Goal: Check status: Check status

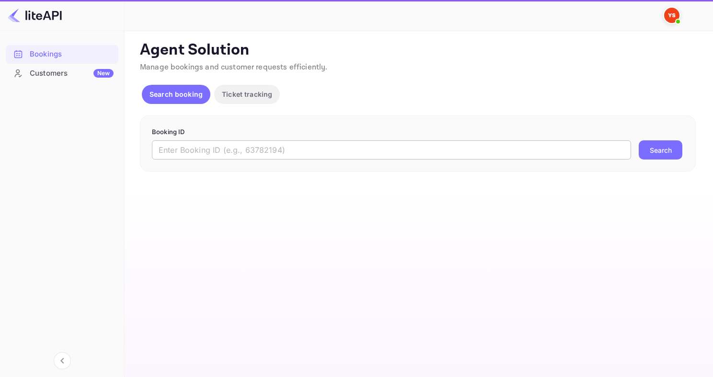
click at [245, 149] on input "text" at bounding box center [391, 149] width 479 height 19
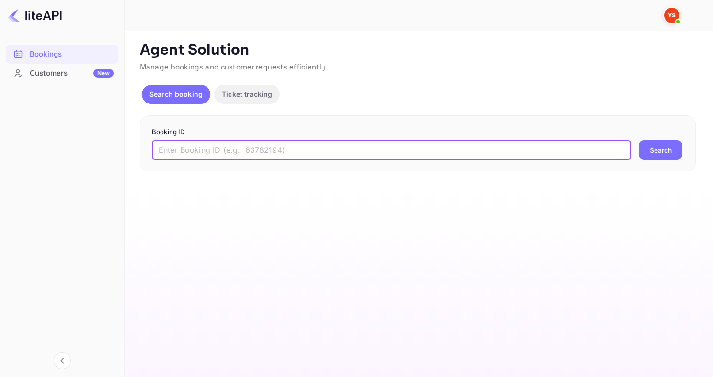
paste input "7681733"
type input "7681733"
click at [639, 140] on button "Search" at bounding box center [661, 149] width 44 height 19
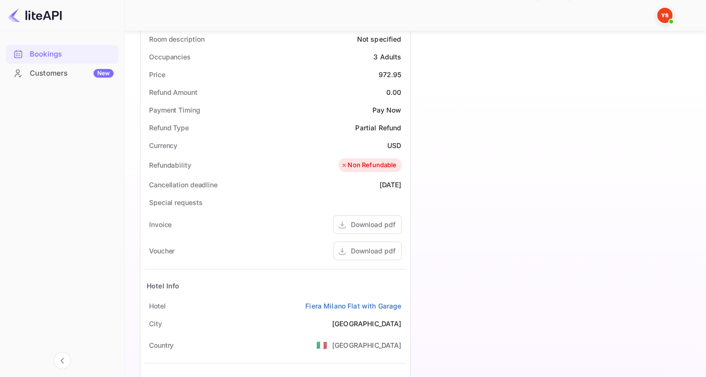
scroll to position [376, 0]
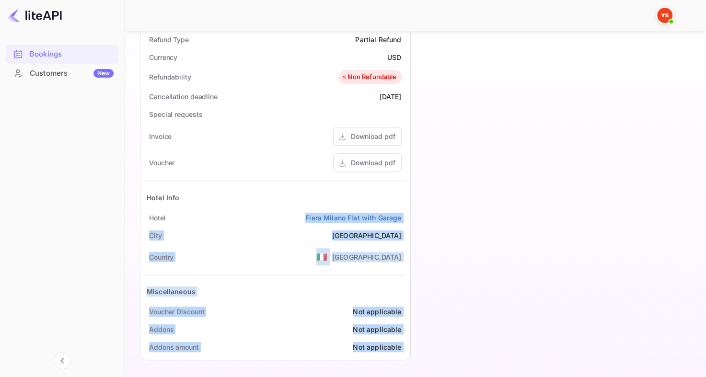
drag, startPoint x: 297, startPoint y: 215, endPoint x: 420, endPoint y: 215, distance: 122.7
click at [420, 215] on div "Guest information Full name [PERSON_NAME] Nationality 🇰🇿 [DEMOGRAPHIC_DATA] Ema…" at bounding box center [410, 26] width 556 height 681
drag, startPoint x: 424, startPoint y: 213, endPoint x: 405, endPoint y: 214, distance: 19.2
click at [424, 213] on div "Timeline Booking confirmed # 3728466 Supplier ID: 7681733 [DATE] 14:36 Message …" at bounding box center [550, 26] width 278 height 681
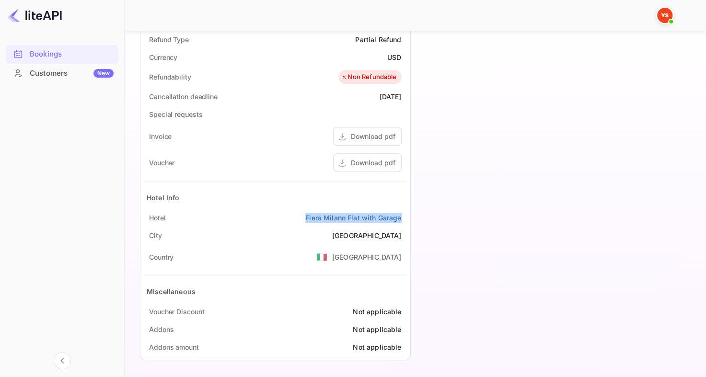
drag, startPoint x: 300, startPoint y: 213, endPoint x: 405, endPoint y: 217, distance: 105.0
click at [405, 217] on div "Hotel [GEOGRAPHIC_DATA] Flat with Garage" at bounding box center [275, 218] width 262 height 18
copy link "Fiera Milano Flat with Garage"
click at [374, 163] on div "Download pdf" at bounding box center [373, 163] width 45 height 10
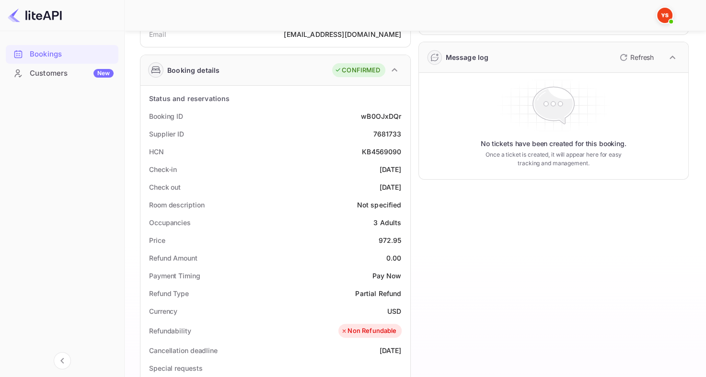
scroll to position [0, 0]
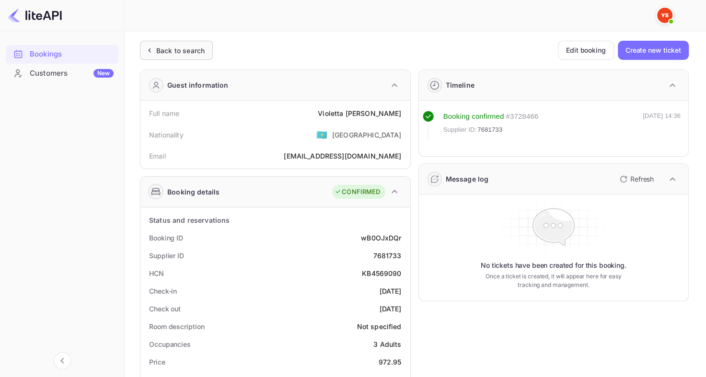
click at [174, 54] on div "Back to search" at bounding box center [180, 51] width 48 height 10
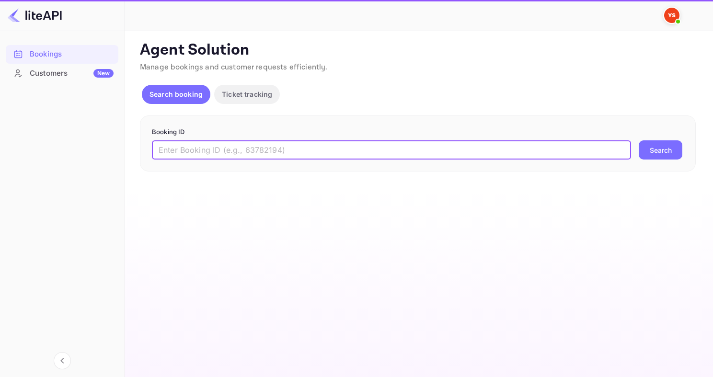
click at [340, 154] on input "text" at bounding box center [391, 149] width 479 height 19
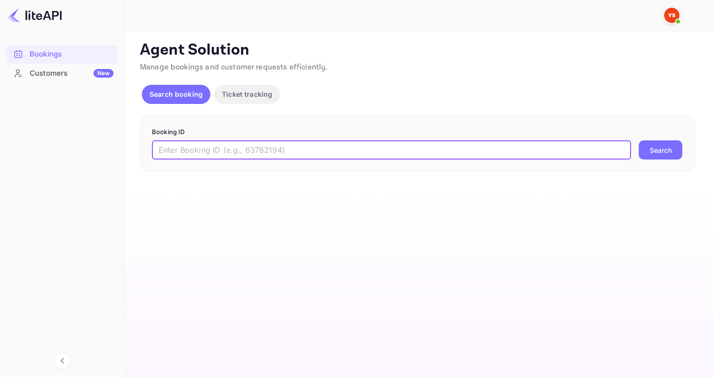
paste input "8831680"
type input "8831680"
click at [639, 140] on button "Search" at bounding box center [661, 149] width 44 height 19
